Goal: Navigation & Orientation: Understand site structure

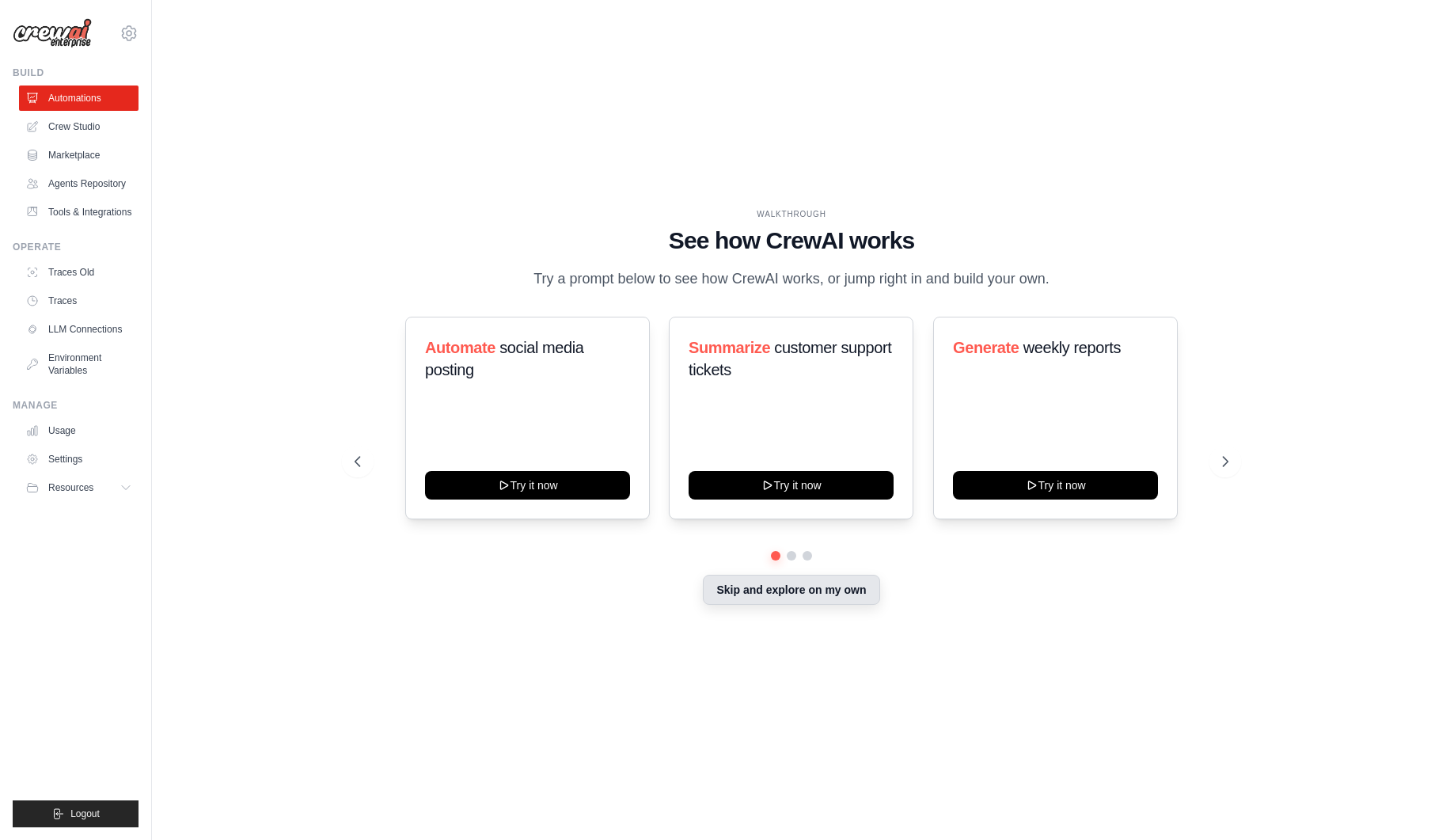
click at [821, 589] on button "Skip and explore on my own" at bounding box center [791, 590] width 177 height 30
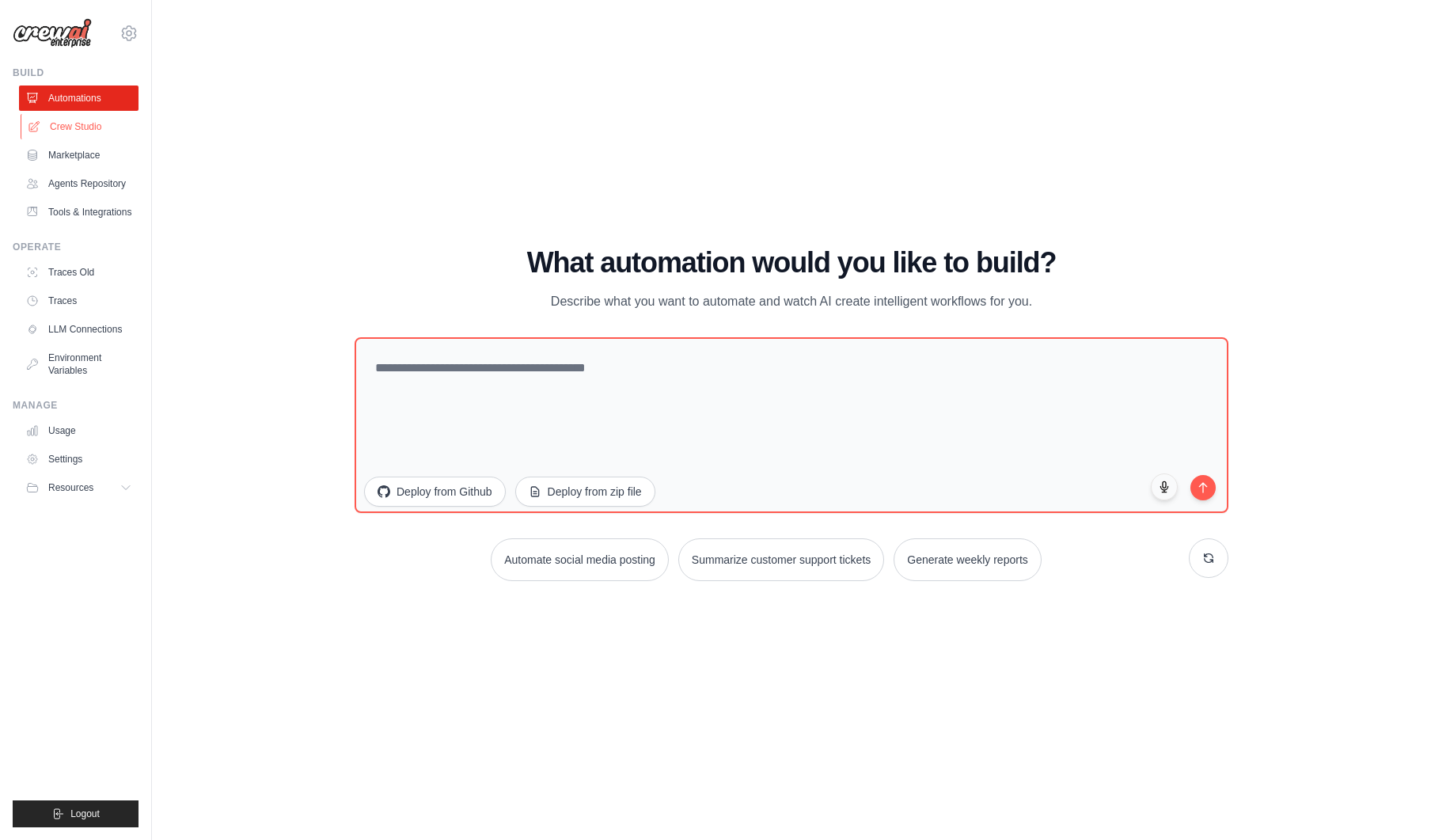
click at [64, 127] on link "Crew Studio" at bounding box center [80, 127] width 119 height 25
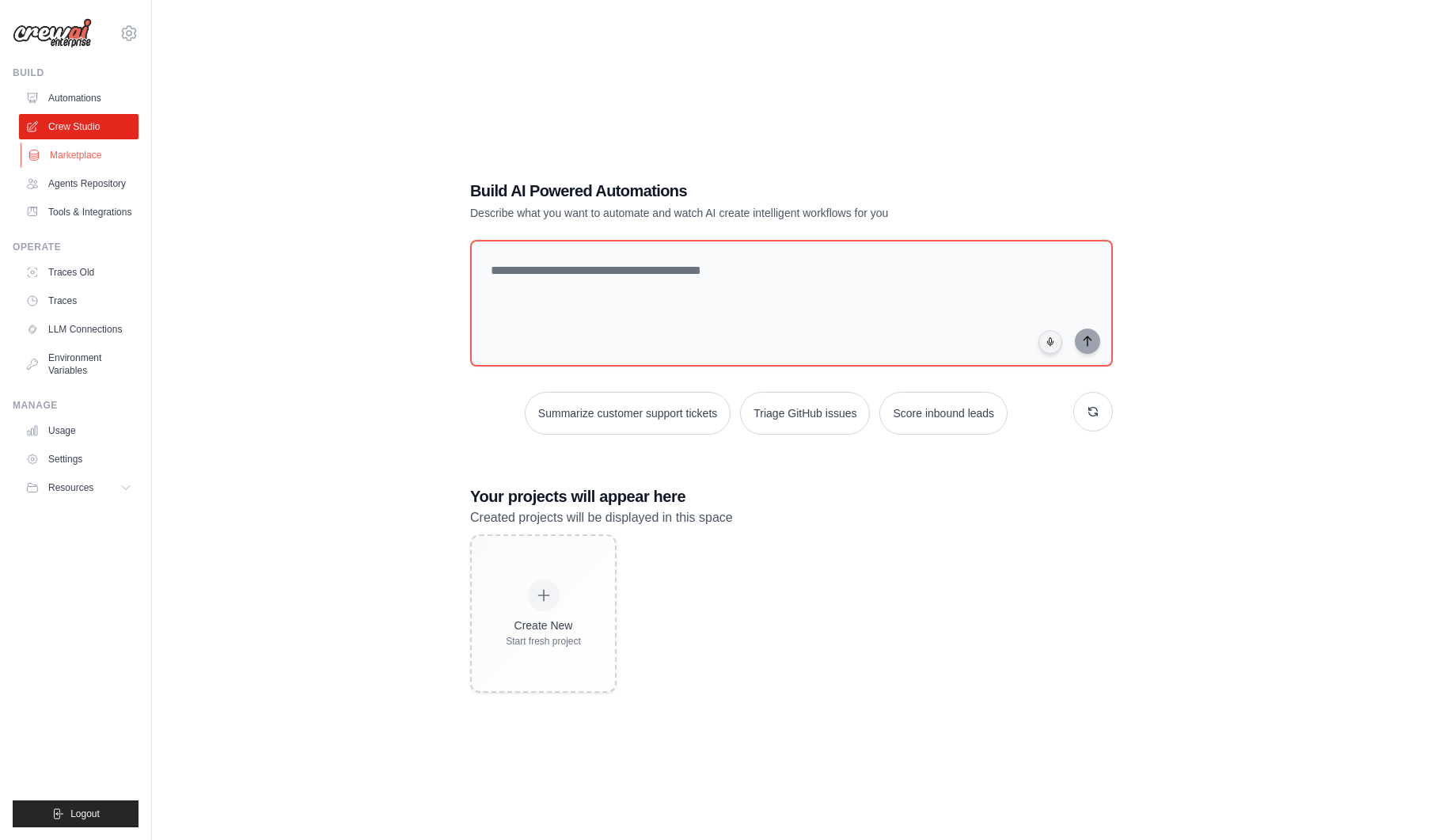
click at [78, 158] on link "Marketplace" at bounding box center [80, 155] width 119 height 25
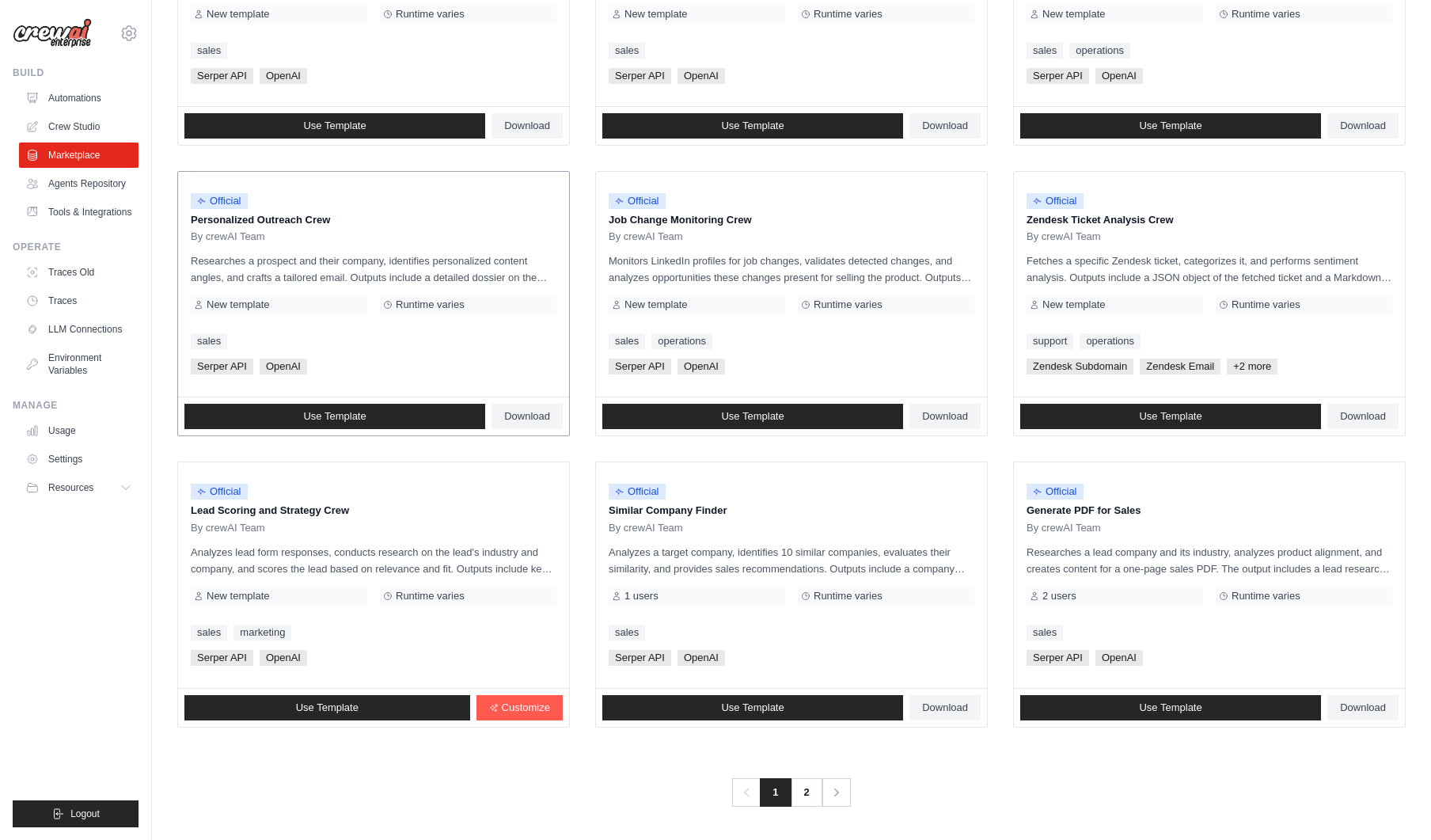
scroll to position [625, 0]
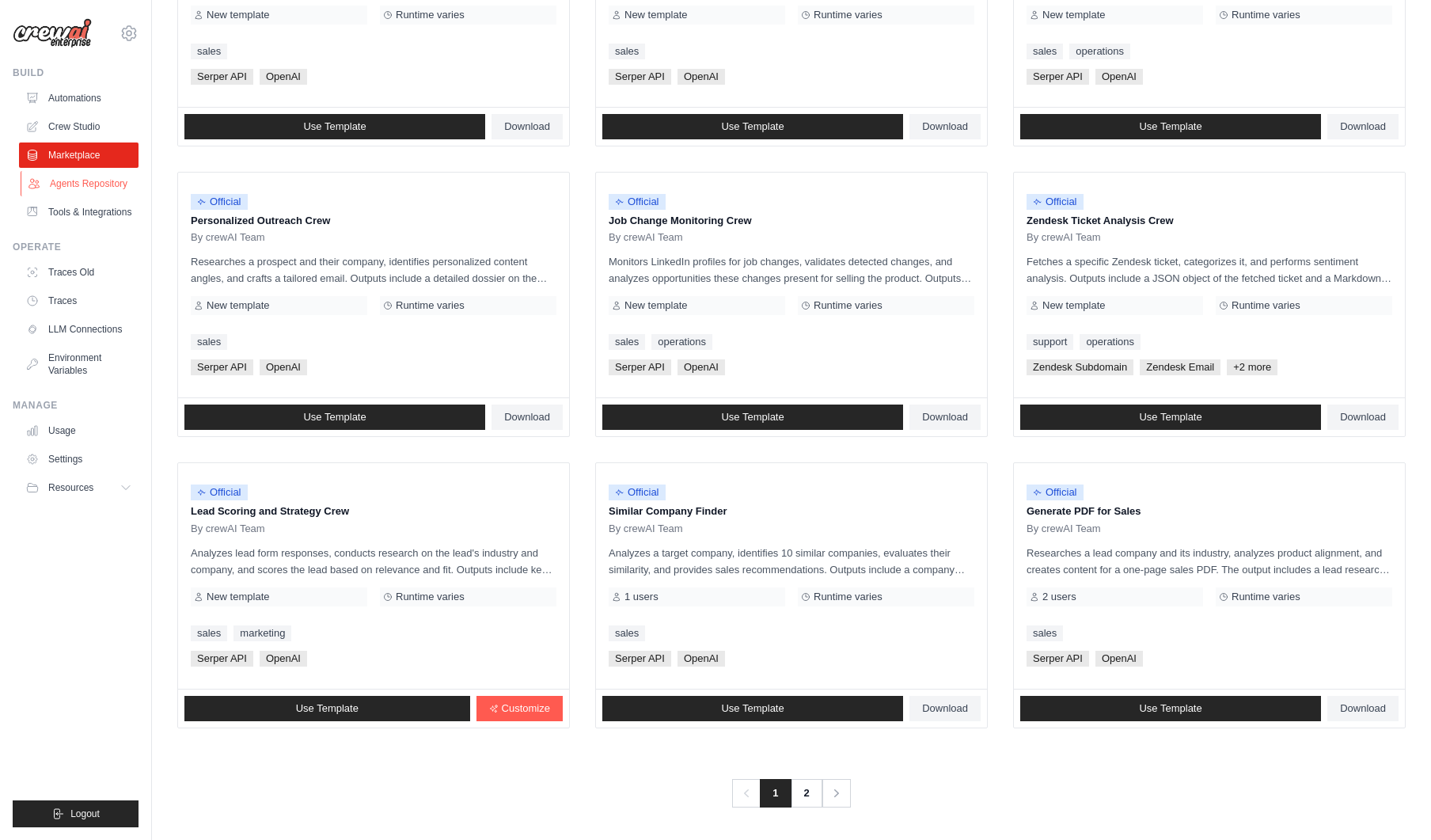
click at [114, 181] on link "Agents Repository" at bounding box center [80, 183] width 119 height 25
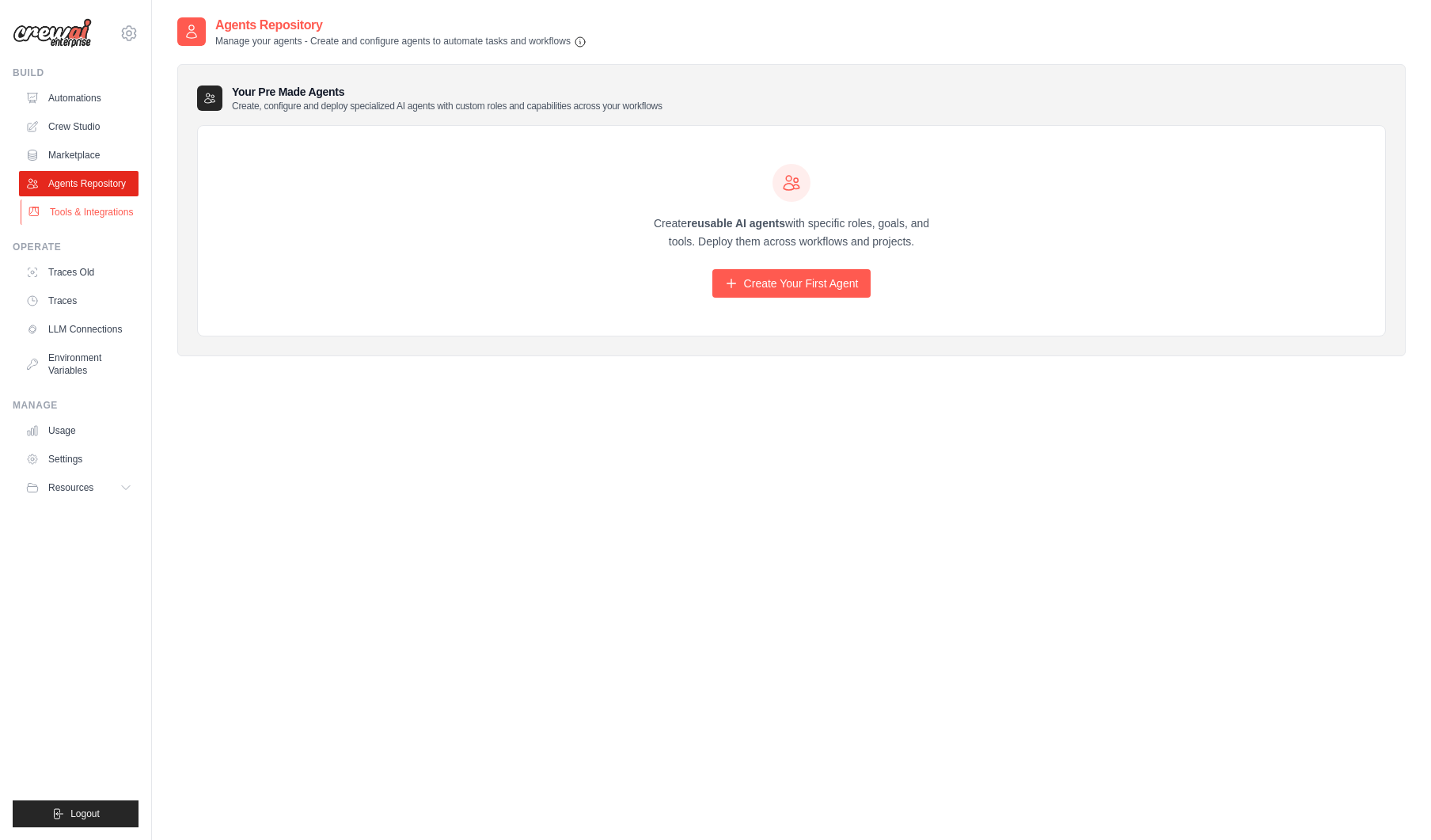
click at [99, 209] on link "Tools & Integrations" at bounding box center [80, 212] width 119 height 25
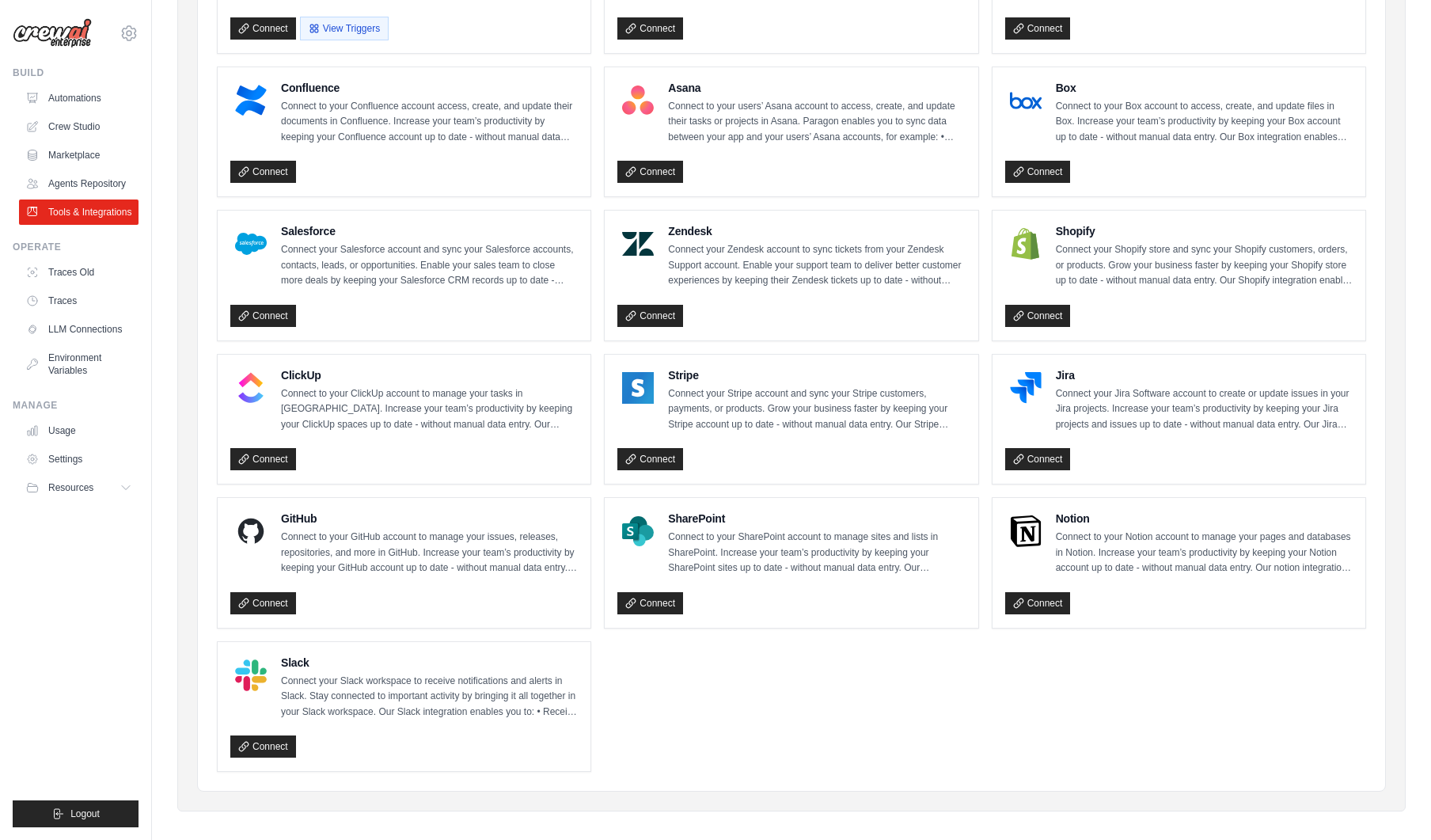
scroll to position [573, 0]
click at [67, 429] on link "Usage" at bounding box center [80, 431] width 119 height 25
